Goal: Information Seeking & Learning: Check status

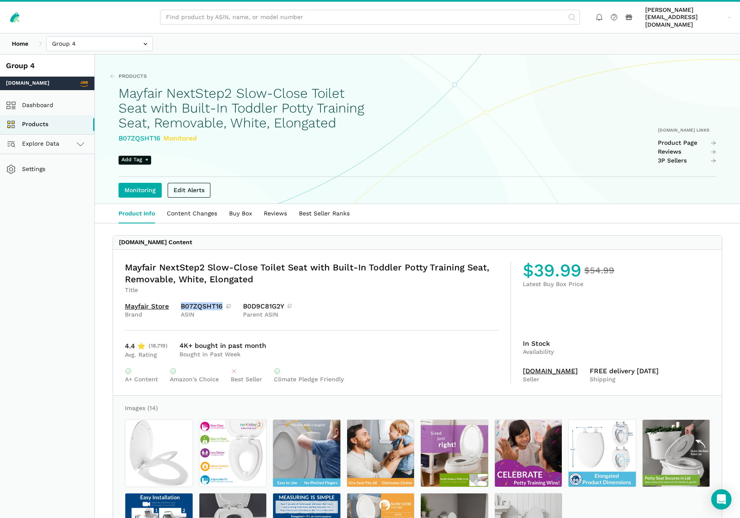
drag, startPoint x: 182, startPoint y: 314, endPoint x: 221, endPoint y: 314, distance: 39.0
click at [221, 310] on div "B07ZQSHT16" at bounding box center [206, 306] width 50 height 7
copy div "B07ZQSHT16"
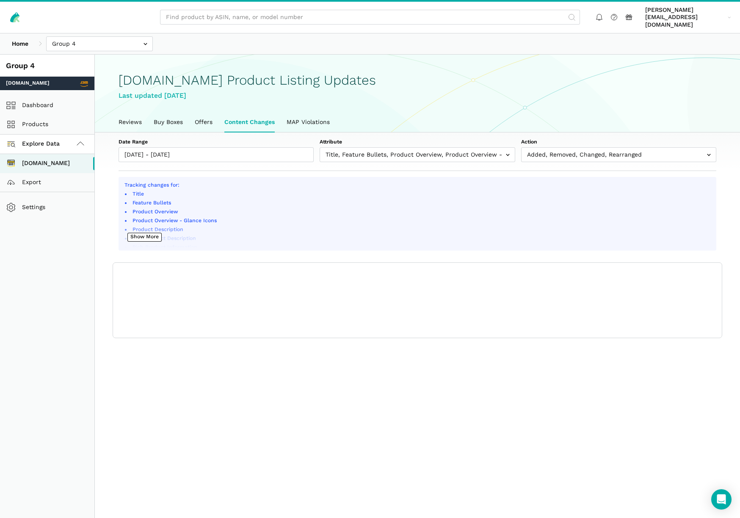
scroll to position [3, 0]
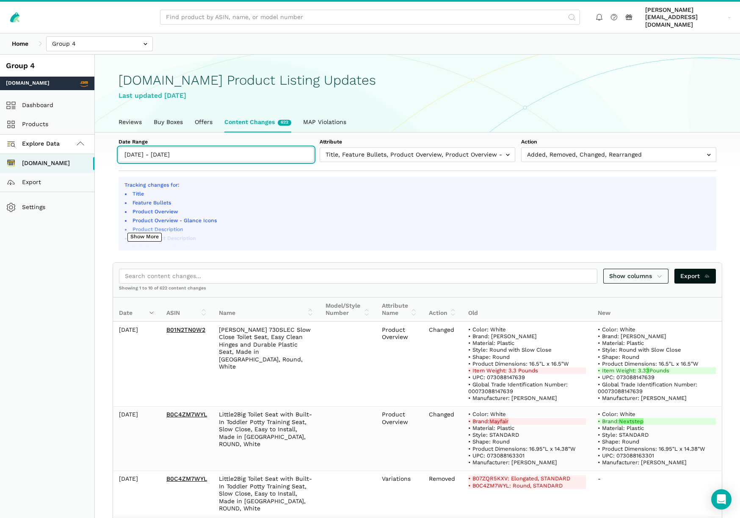
type input "09/06/2025"
type input "09/12/2025"
drag, startPoint x: 139, startPoint y: 145, endPoint x: 178, endPoint y: 166, distance: 43.9
click at [139, 147] on input "09/06/2025 - 09/12/2025" at bounding box center [216, 154] width 195 height 15
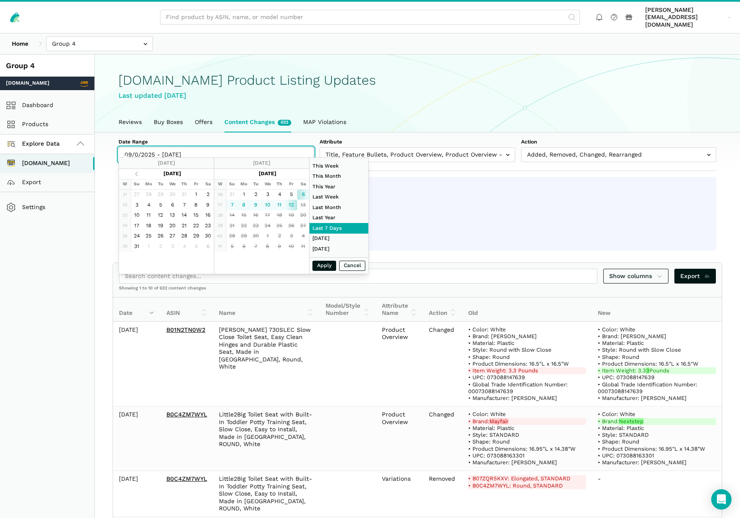
type input "09//2025 - 09/12/2025"
type input "09/12/2025"
type input "09/12/2025 - 09/12/2025"
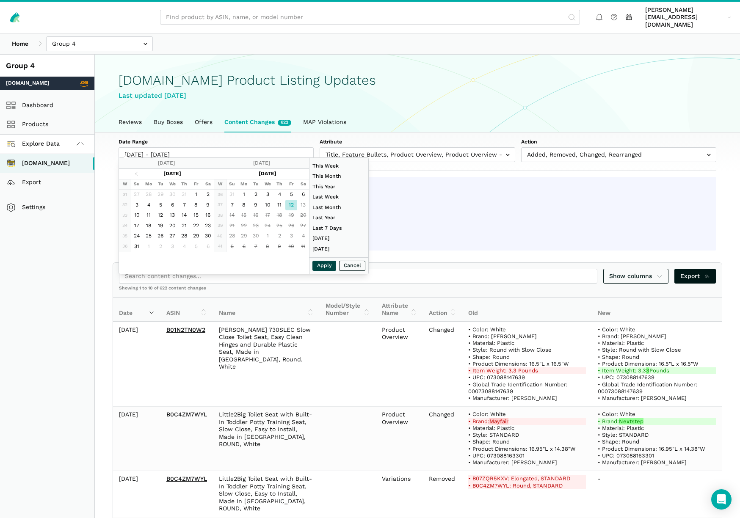
click at [323, 266] on button "Apply" at bounding box center [325, 266] width 24 height 11
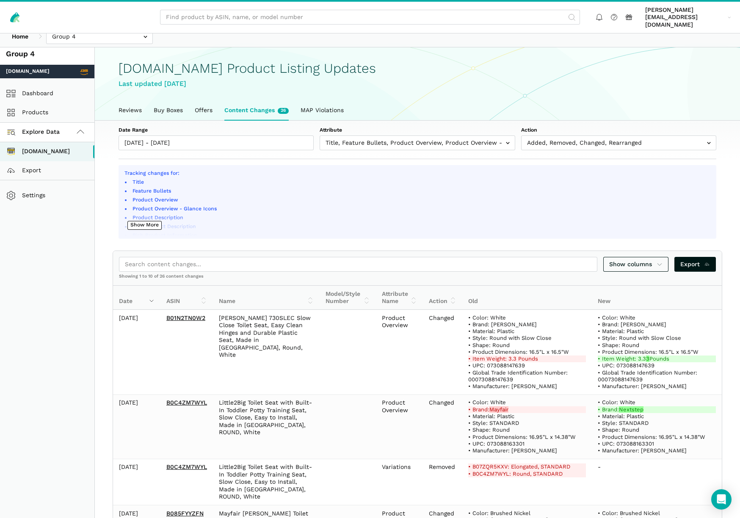
scroll to position [14, 0]
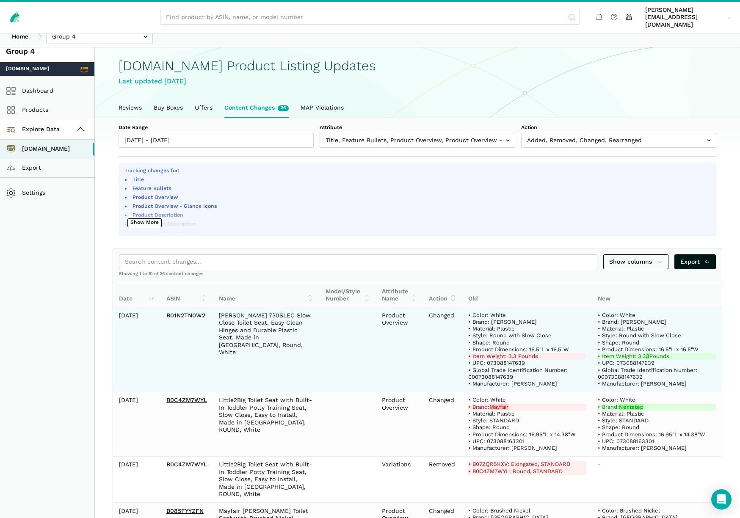
drag, startPoint x: 211, startPoint y: 310, endPoint x: 159, endPoint y: 308, distance: 52.1
click at [159, 309] on tr "2025-09-12 B01N2TN0W2 Bemis 730SLEC Slow Close Toilet Seat, Easy Clean Hinges a…" at bounding box center [417, 349] width 609 height 85
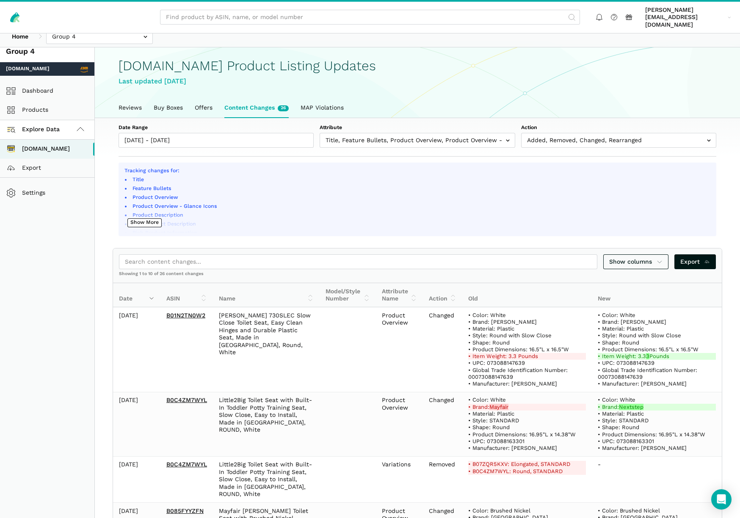
copy tr "B01N2TN0W2"
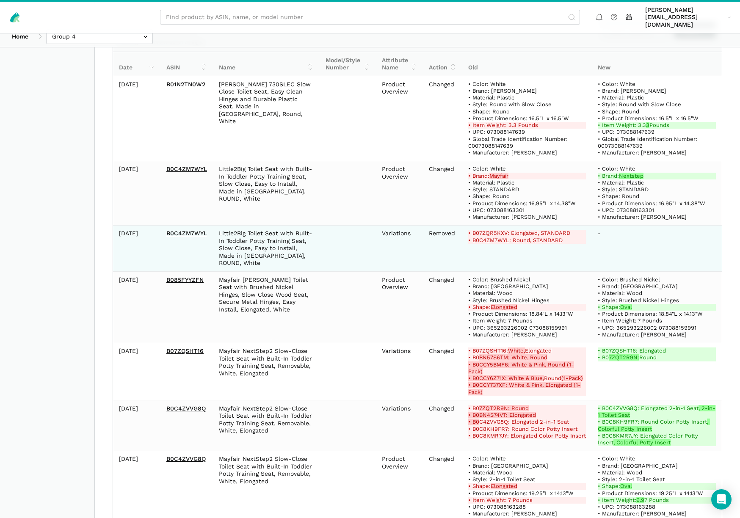
scroll to position [246, 0]
drag, startPoint x: 205, startPoint y: 226, endPoint x: 166, endPoint y: 224, distance: 38.2
click at [166, 224] on td "B0C4ZM7WYL" at bounding box center [187, 247] width 53 height 47
copy link "B0C4ZM7WYL"
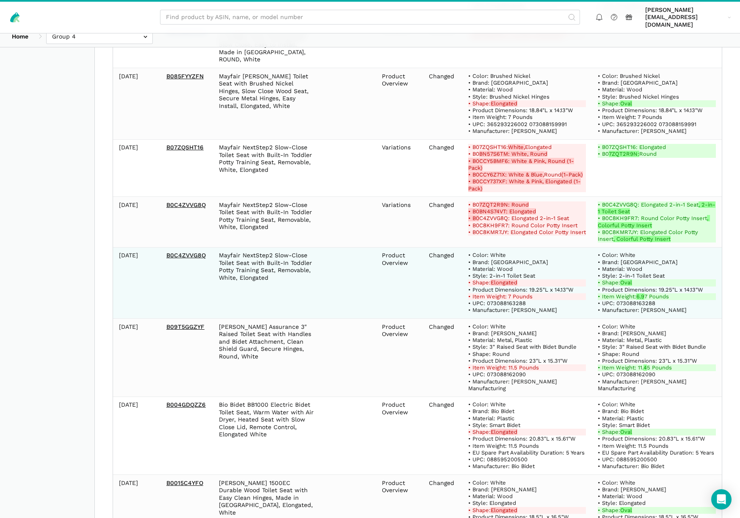
scroll to position [451, 0]
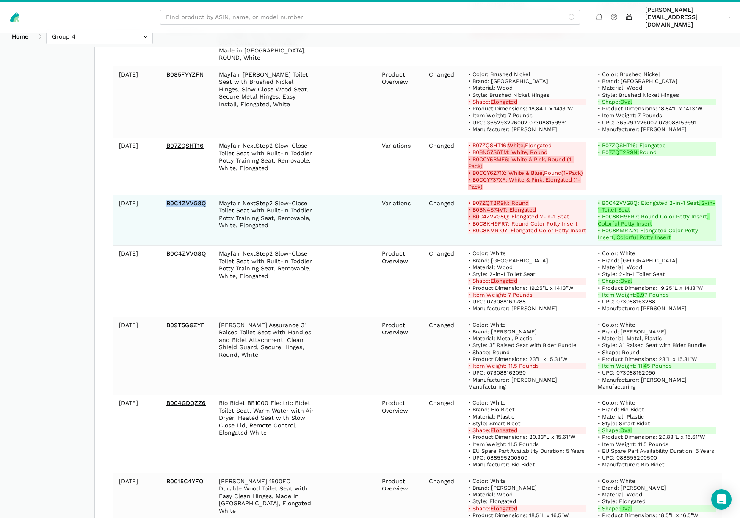
drag, startPoint x: 164, startPoint y: 196, endPoint x: 208, endPoint y: 199, distance: 43.4
click at [208, 199] on td "B0C4ZVVG8Q" at bounding box center [187, 220] width 53 height 51
copy link "B0C4ZVVG8Q"
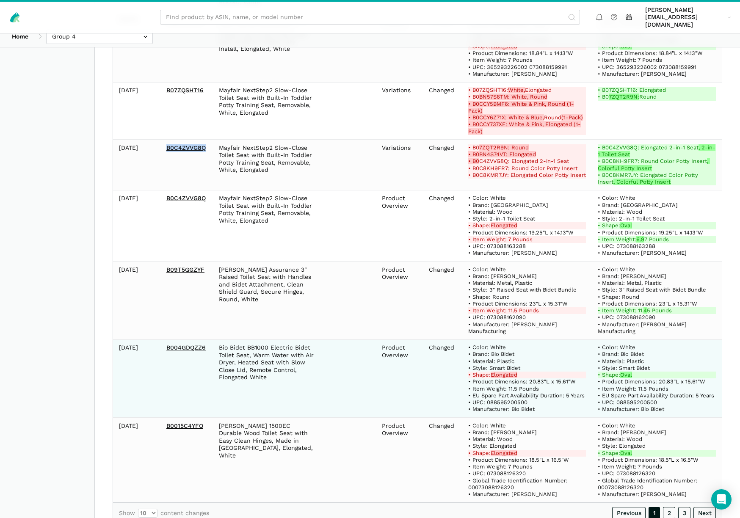
scroll to position [528, 0]
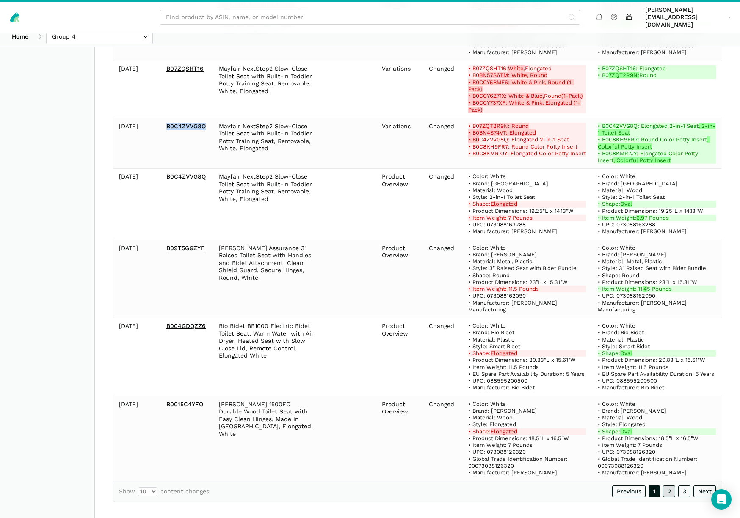
click at [668, 486] on link "2" at bounding box center [669, 492] width 12 height 12
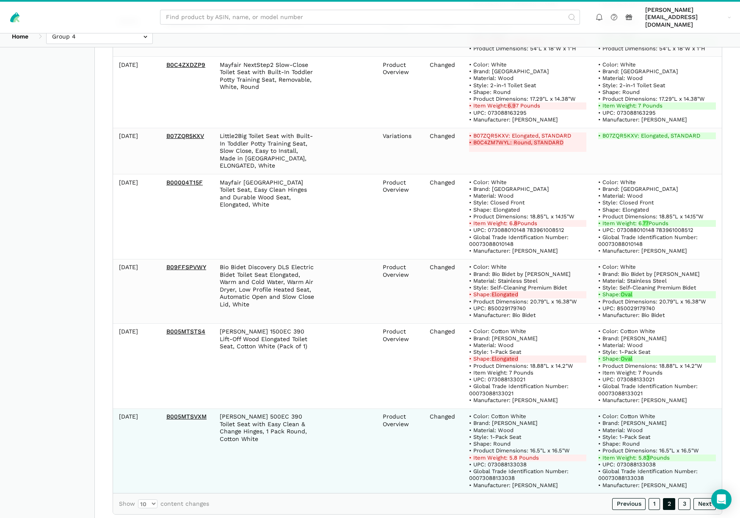
scroll to position [570, 0]
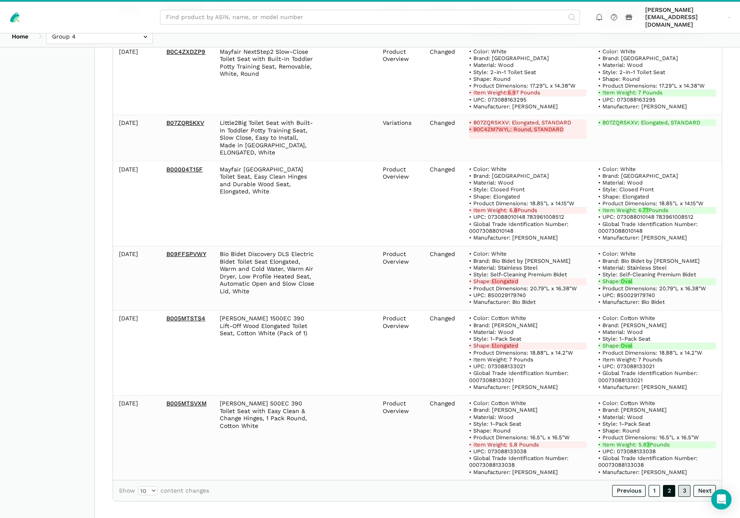
click at [684, 485] on link "3" at bounding box center [684, 491] width 12 height 12
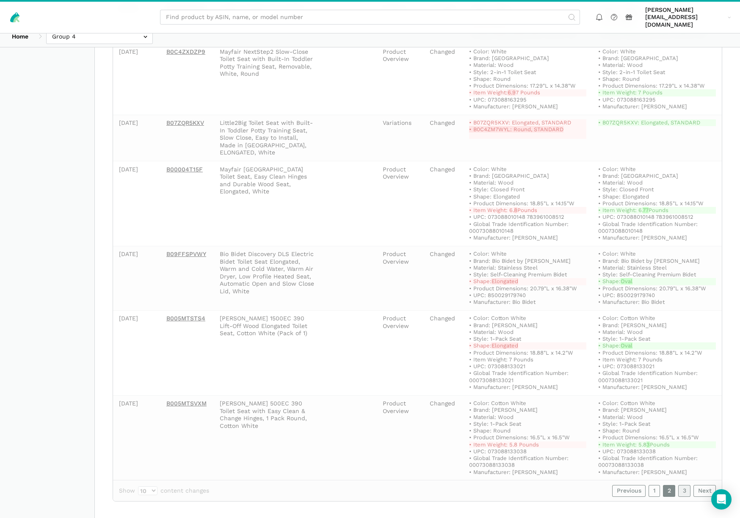
scroll to position [211, 0]
